Goal: Task Accomplishment & Management: Complete application form

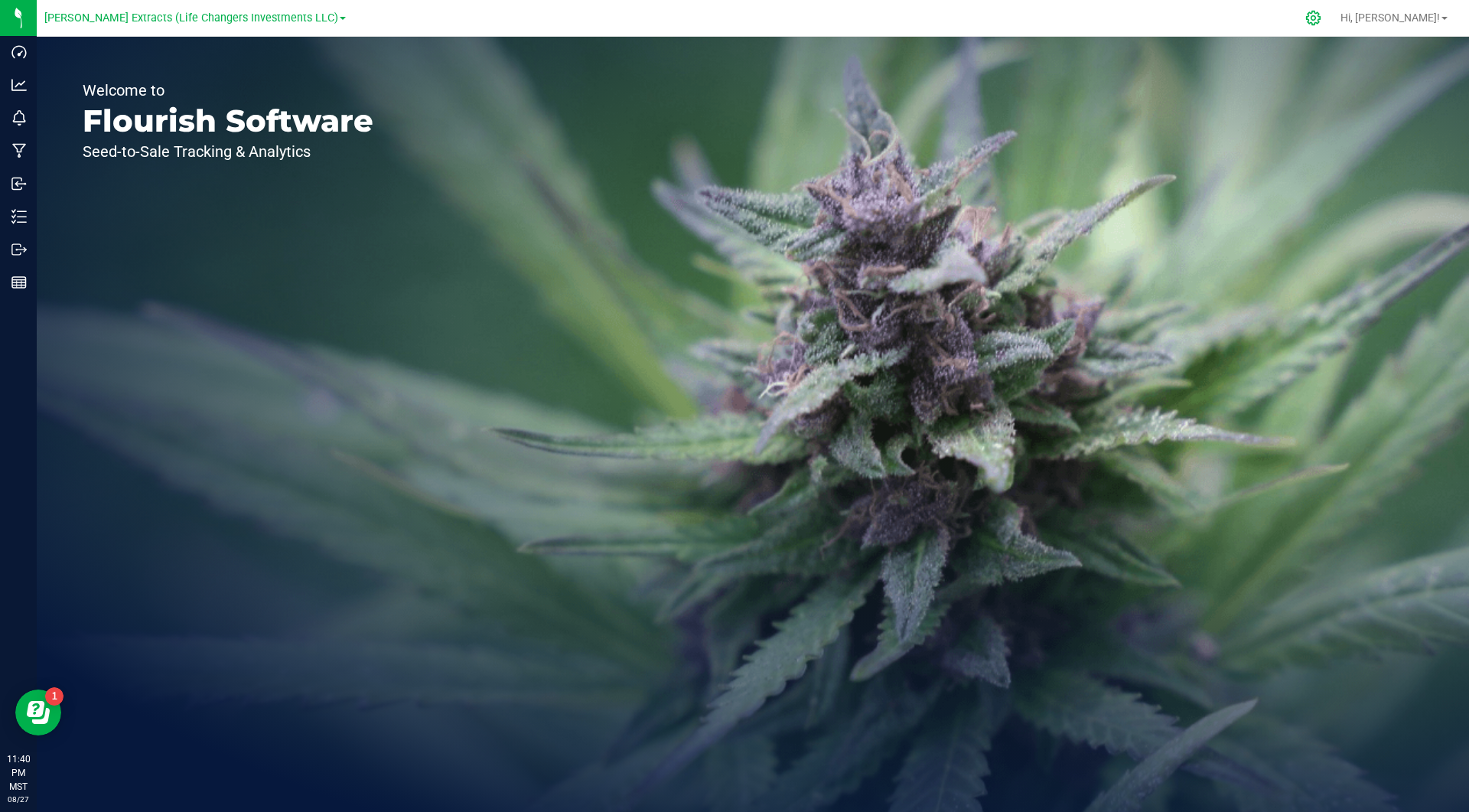
click at [1320, 19] on icon at bounding box center [1313, 18] width 15 height 15
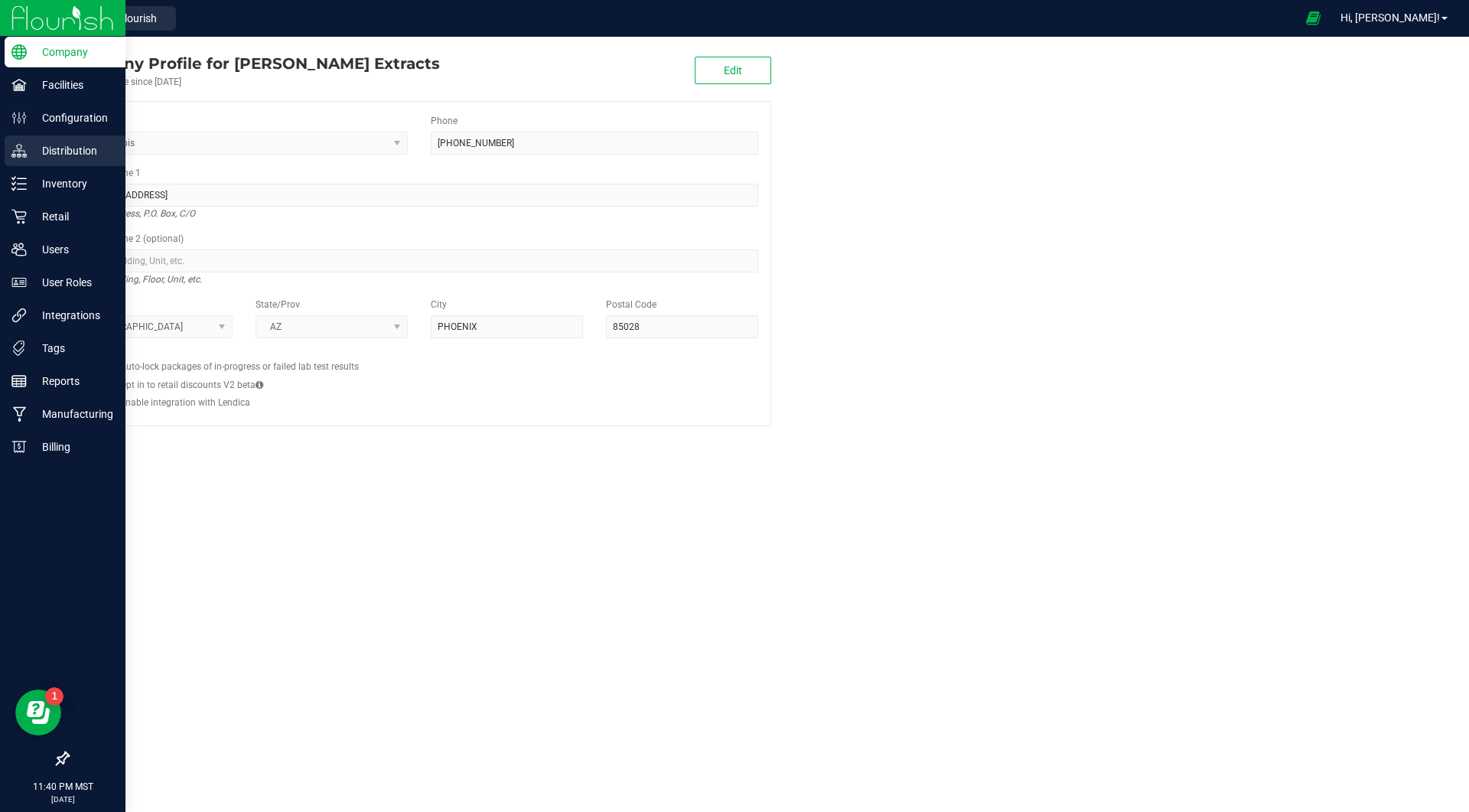
click at [39, 150] on p "Distribution" at bounding box center [72, 151] width 92 height 19
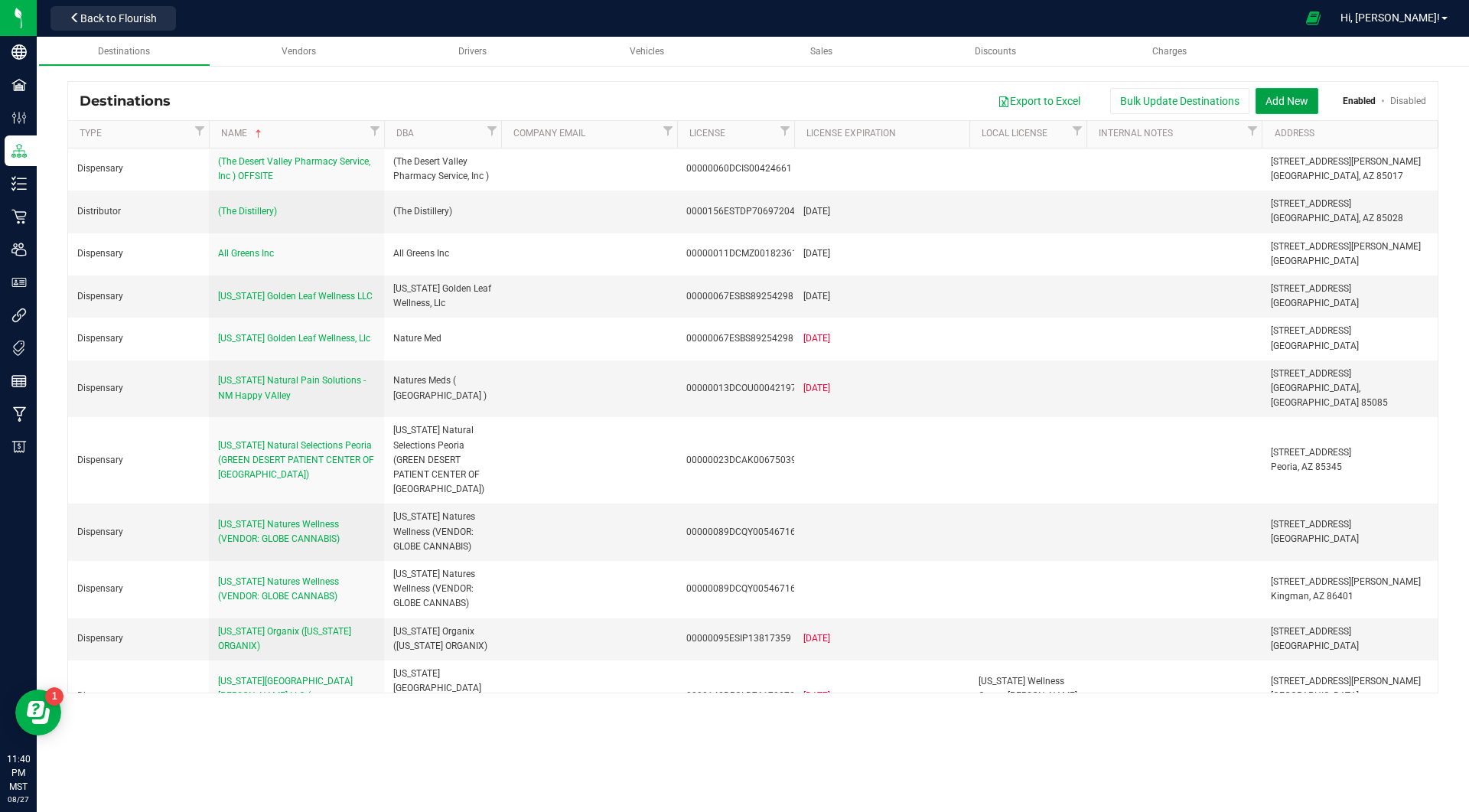
click at [1285, 99] on button "Add New" at bounding box center [1286, 101] width 62 height 26
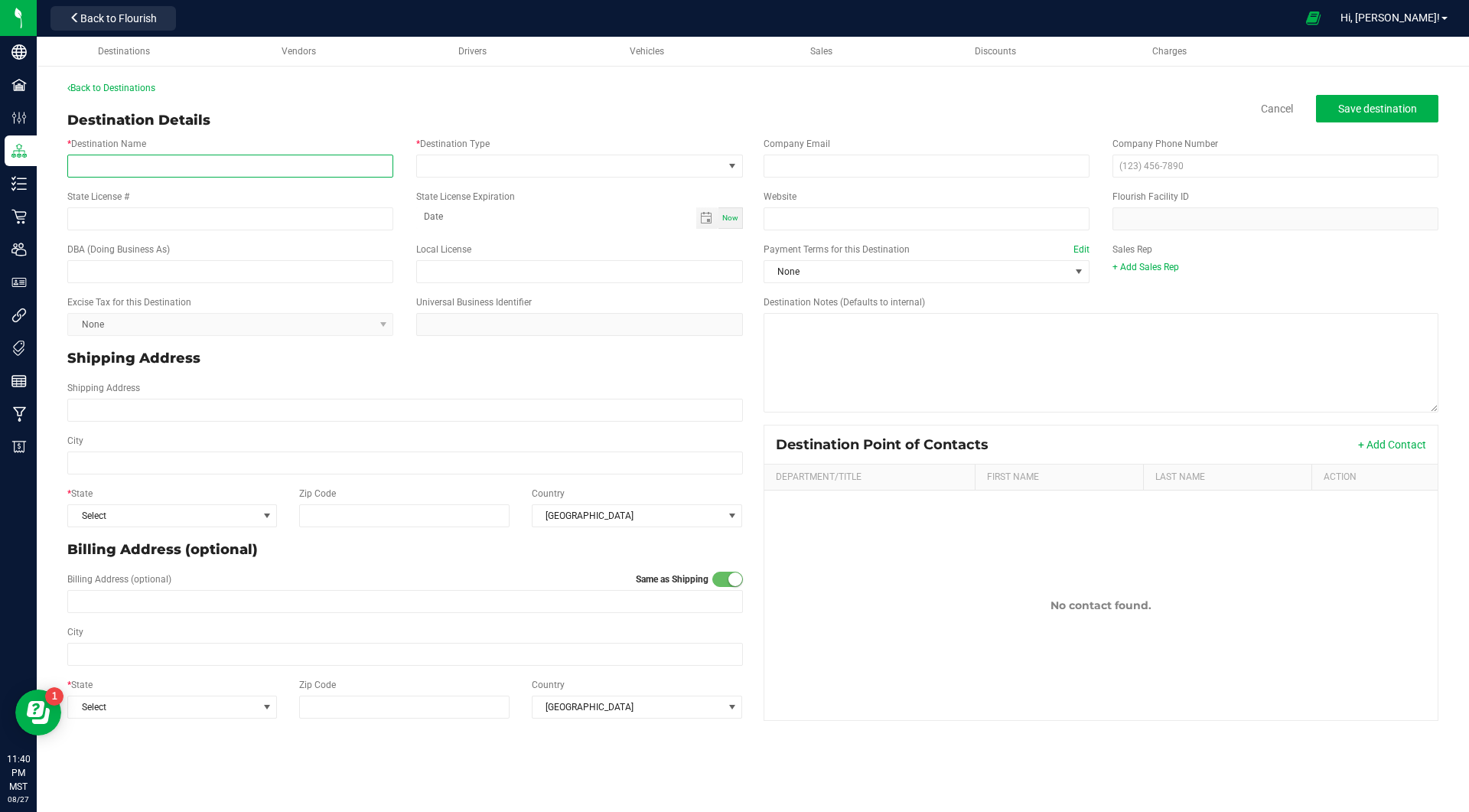
click at [357, 159] on input "* Destination Name" at bounding box center [230, 166] width 326 height 23
paste input "Desert Wellness & Healing Solutions, LLC"
type input "Desert Wellness & Healing Solutions, LLC (Greenpharms offsite)"
click at [263, 273] on input "text" at bounding box center [230, 271] width 326 height 23
paste input "Desert Wellness & Healing Solutions, LLC (Greenpharms offsite)"
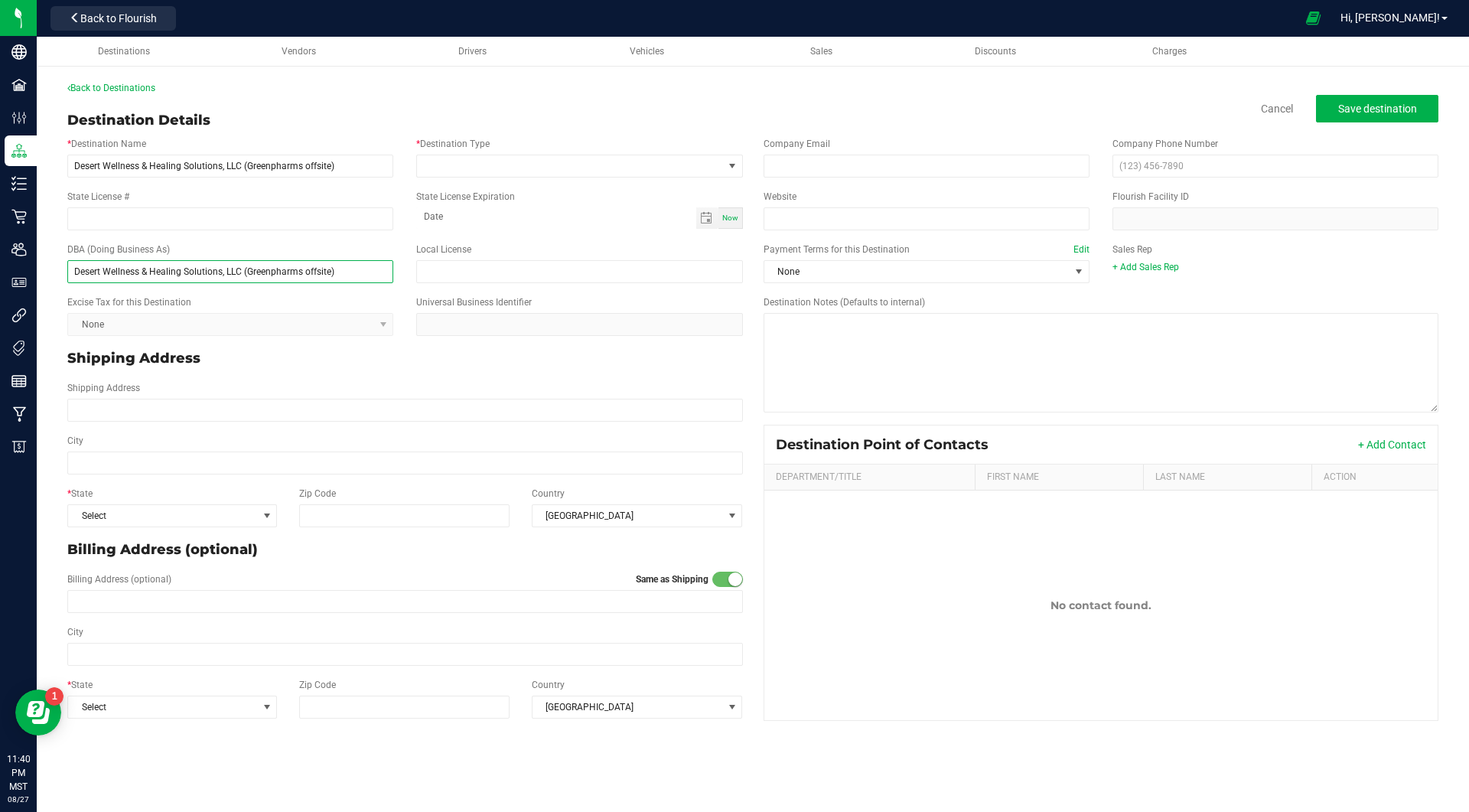
type input "Desert Wellness & Healing Solutions, LLC (Greenpharms offsite)"
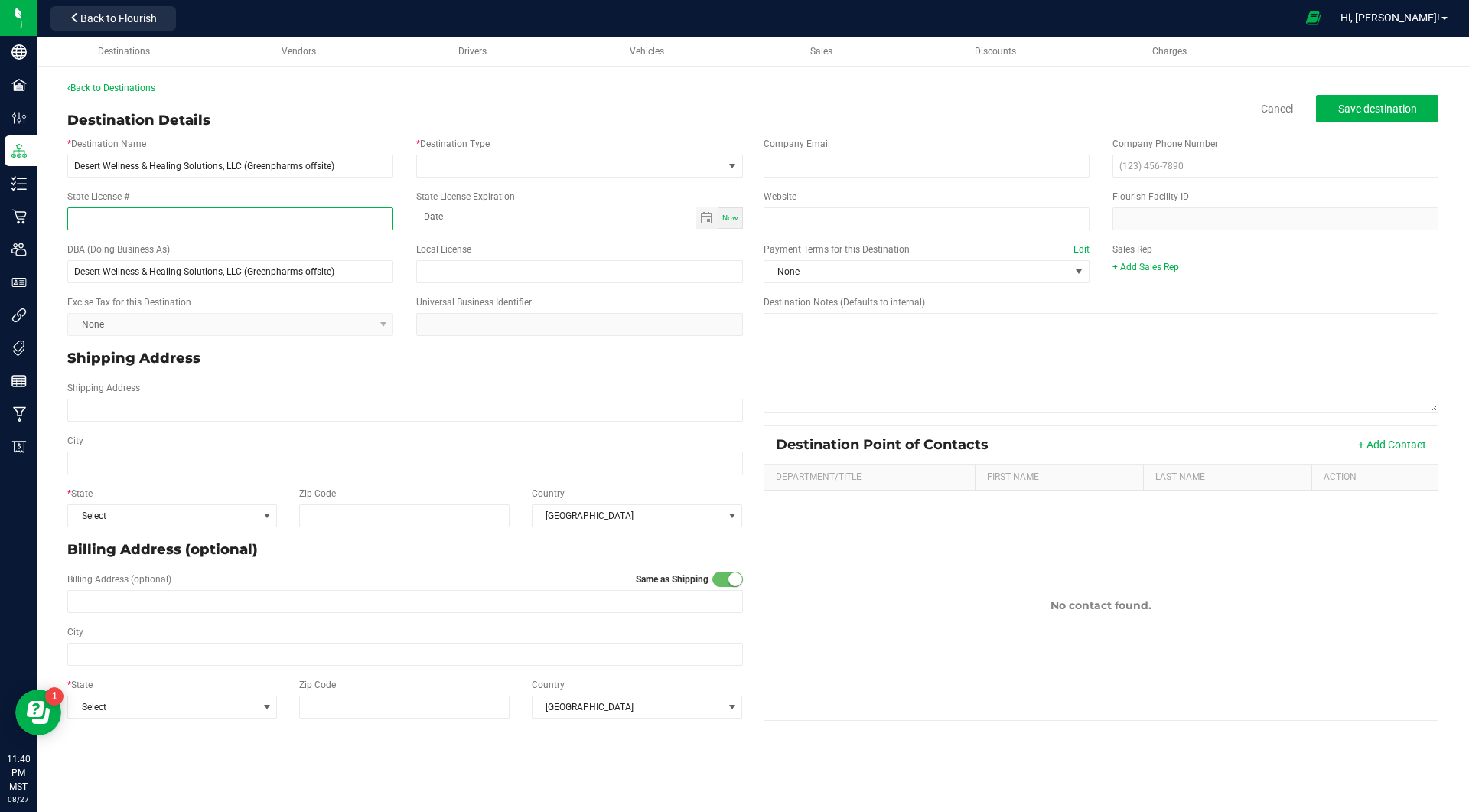
click at [337, 222] on input "State License #" at bounding box center [230, 219] width 326 height 23
paste input "000000038DCAL0022416"
type input "000000038DCAL0022416"
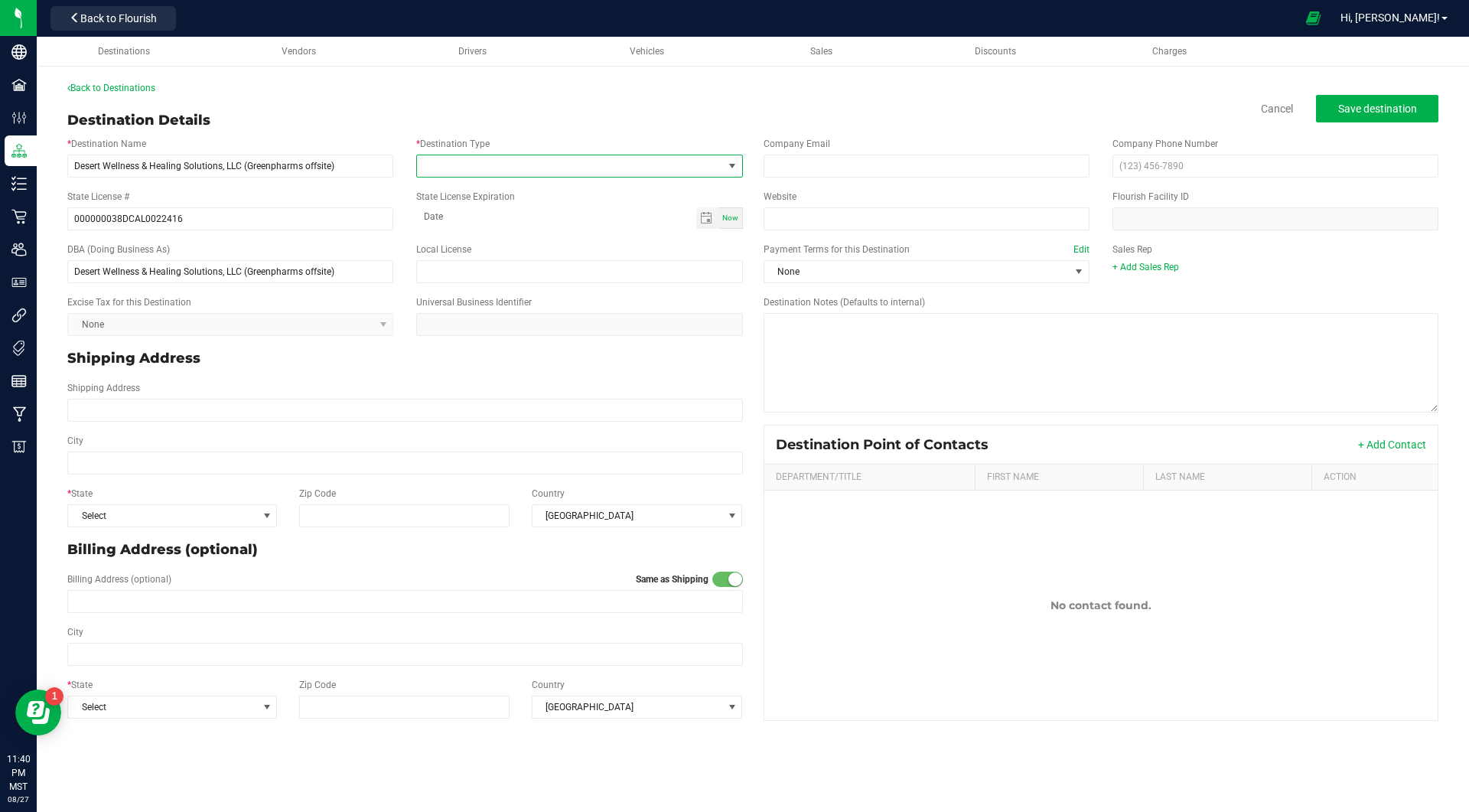
click at [516, 166] on span at bounding box center [570, 166] width 305 height 22
click at [487, 236] on li "Dispensary" at bounding box center [579, 231] width 325 height 26
click at [91, 14] on span "Back to Flourish" at bounding box center [118, 19] width 76 height 12
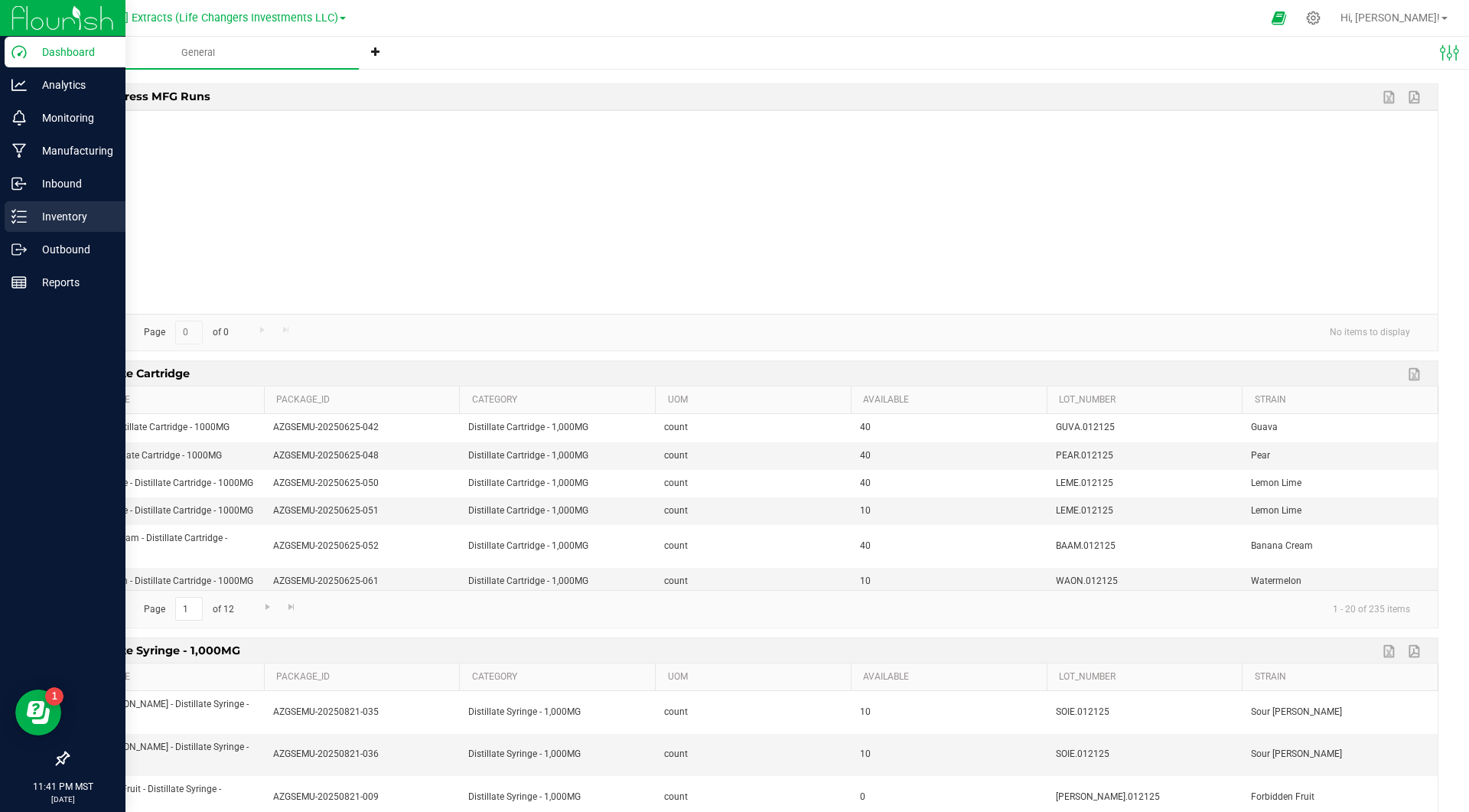
click at [21, 228] on div "Inventory" at bounding box center [65, 217] width 121 height 31
